Goal: Task Accomplishment & Management: Use online tool/utility

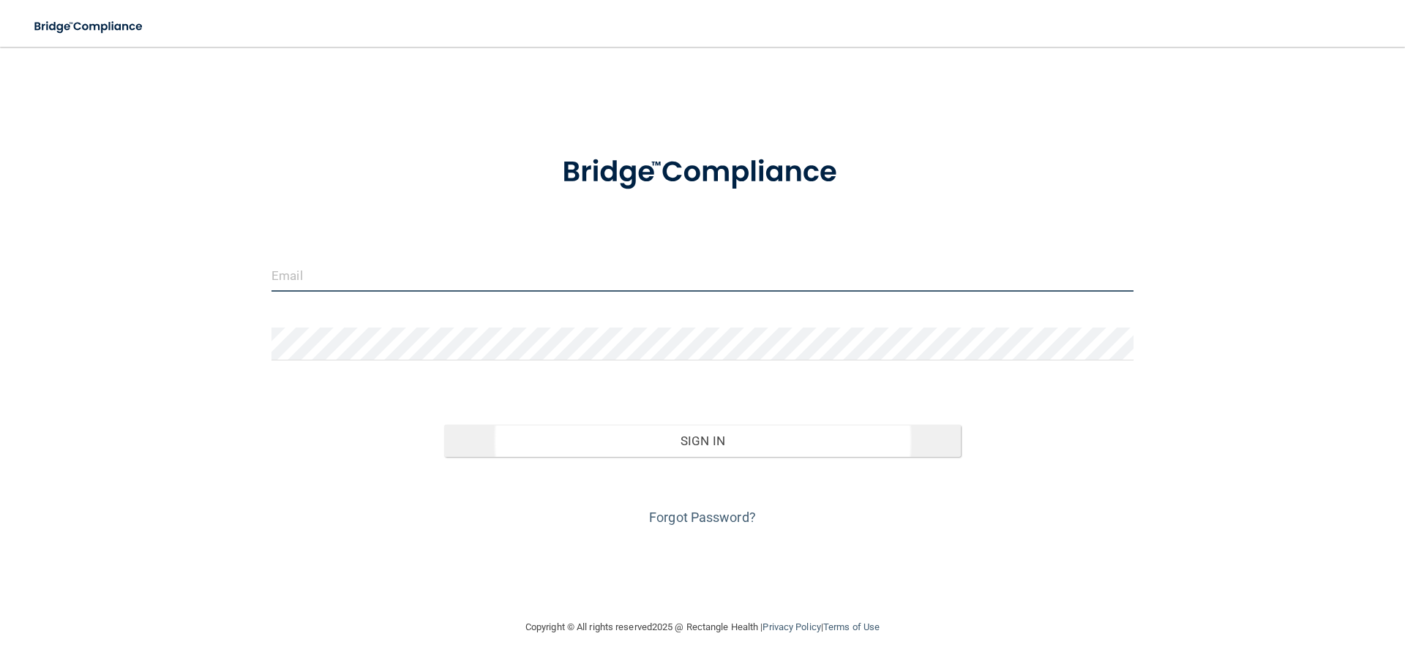
type input "[PERSON_NAME][EMAIL_ADDRESS][DOMAIN_NAME]"
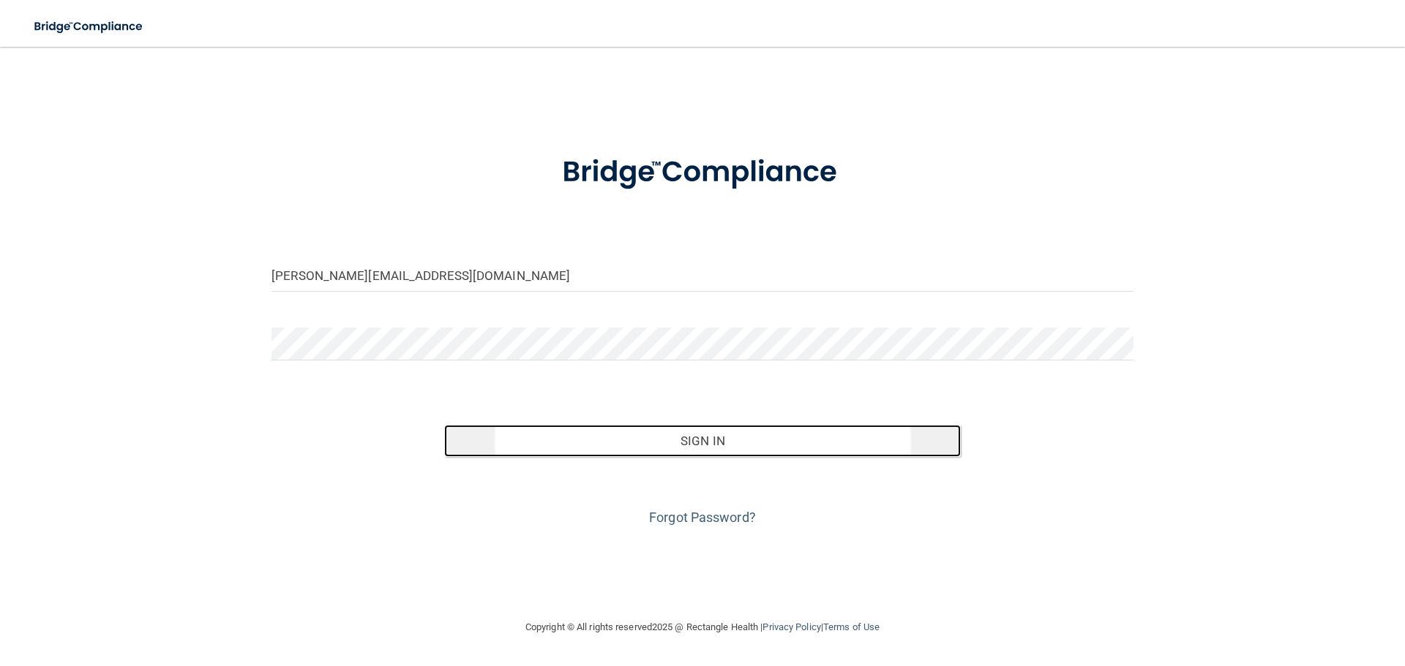
click at [713, 436] on button "Sign In" at bounding box center [702, 441] width 517 height 32
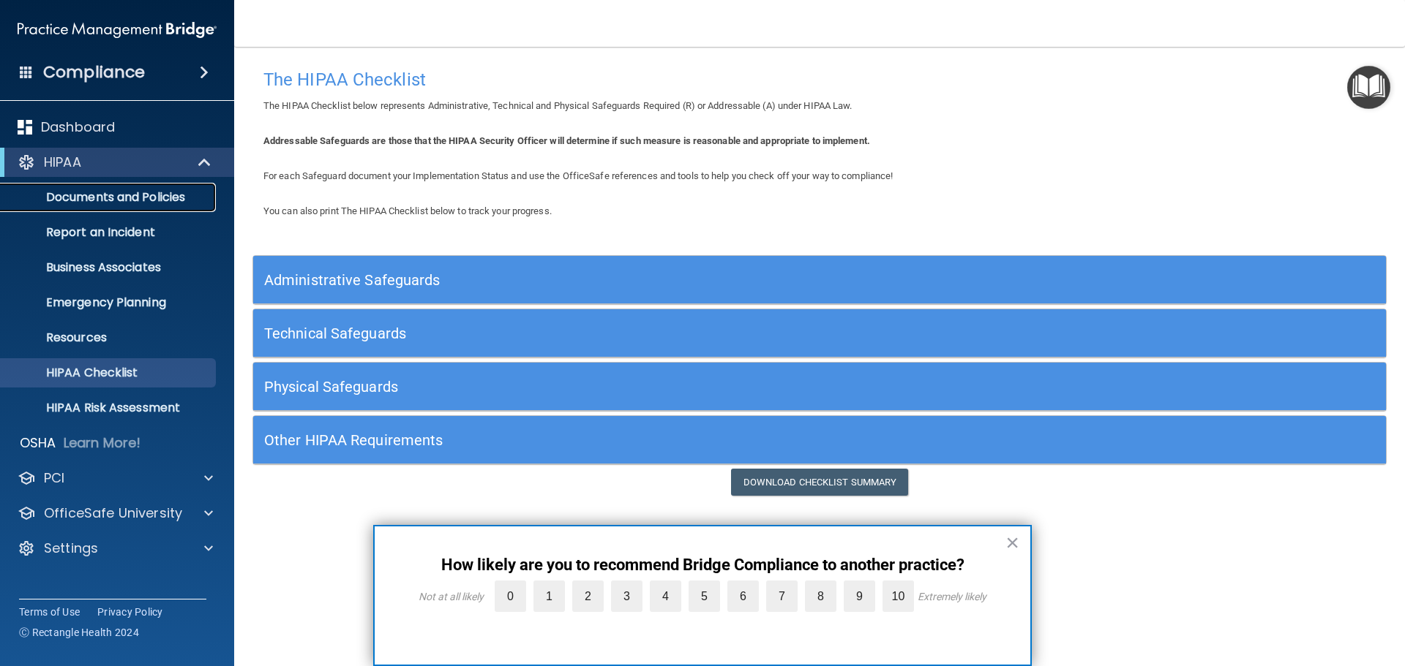
click at [177, 198] on p "Documents and Policies" at bounding box center [110, 197] width 200 height 15
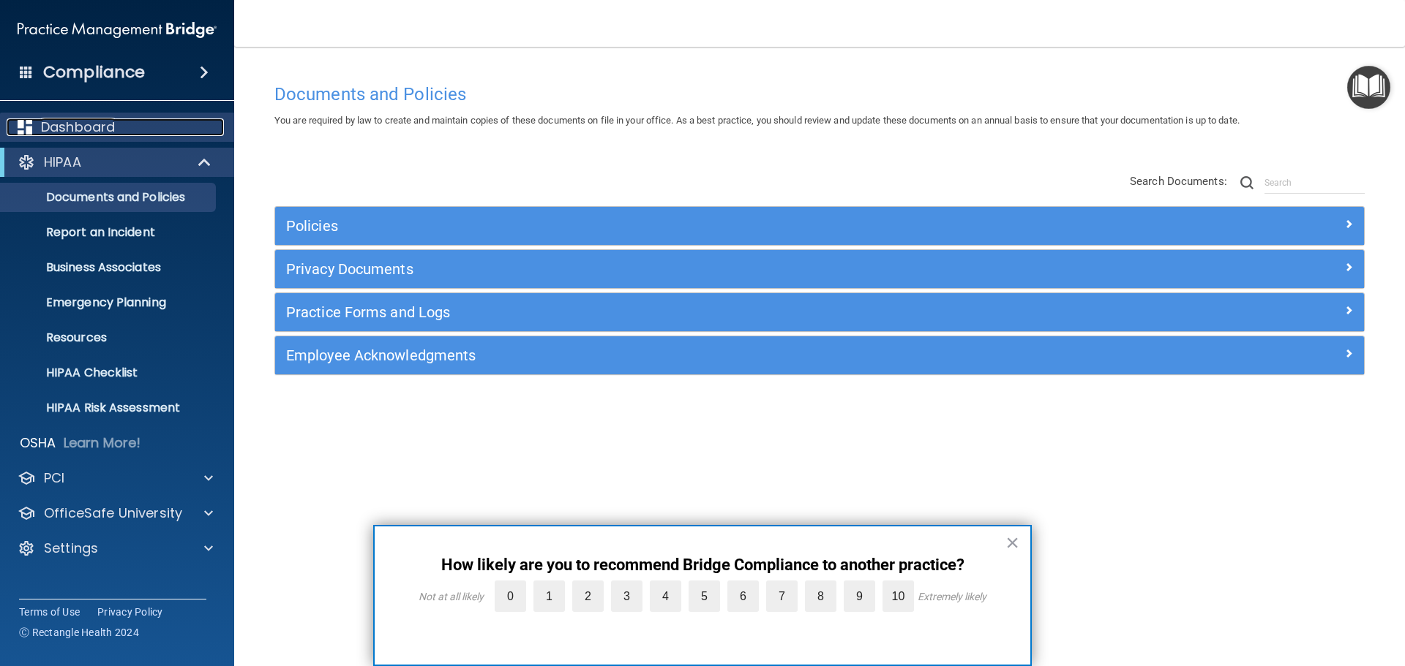
click at [100, 127] on p "Dashboard" at bounding box center [78, 128] width 74 height 18
